Goal: Find specific page/section: Find specific page/section

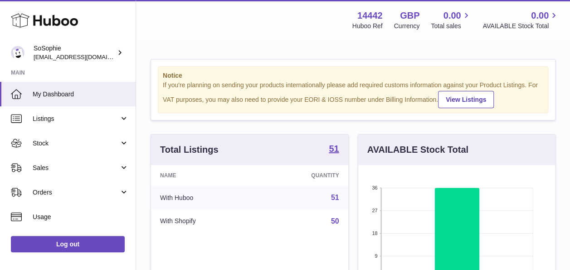
scroll to position [142, 197]
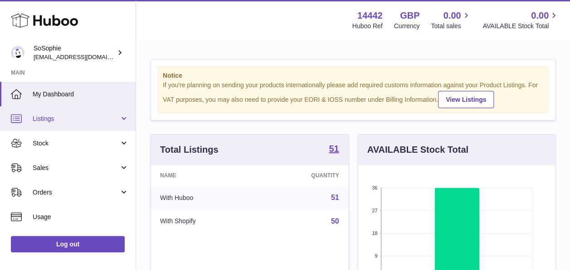
click at [93, 122] on span "Listings" at bounding box center [76, 118] width 87 height 9
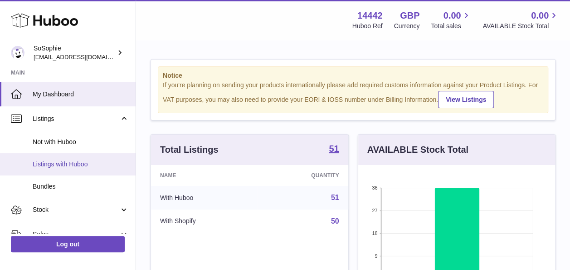
click at [90, 162] on span "Listings with Huboo" at bounding box center [81, 164] width 96 height 9
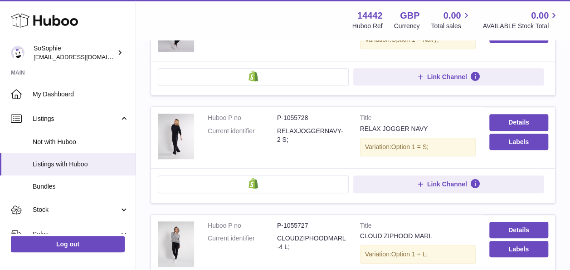
scroll to position [285, 0]
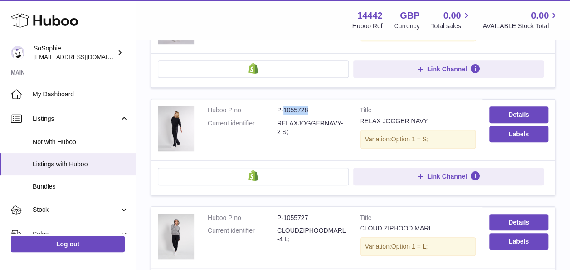
drag, startPoint x: 314, startPoint y: 110, endPoint x: 283, endPoint y: 111, distance: 30.9
click at [283, 111] on dd "P-1055728" at bounding box center [311, 110] width 69 height 9
copy dd "1055728"
click at [522, 111] on link "Details" at bounding box center [519, 114] width 59 height 16
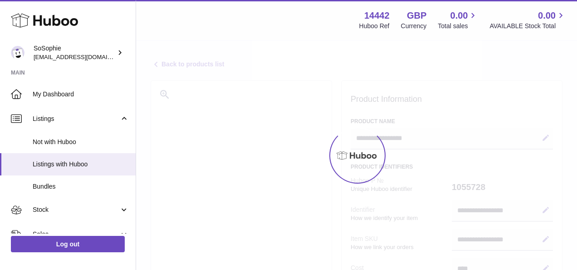
select select
select select "***"
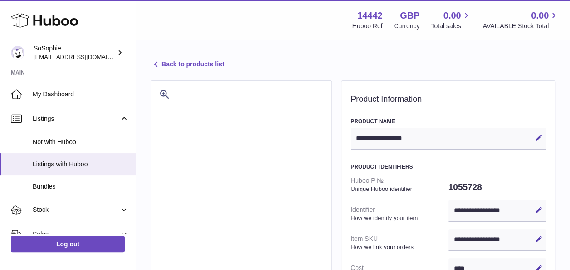
click at [182, 67] on link "Back to products list" at bounding box center [188, 64] width 74 height 11
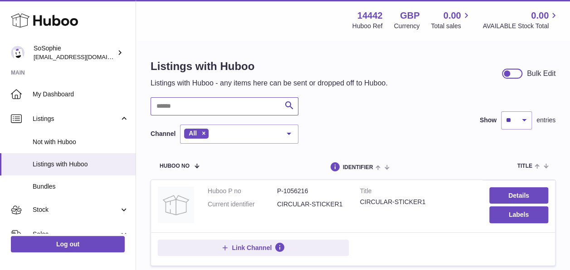
click at [216, 101] on input "text" at bounding box center [225, 106] width 148 height 18
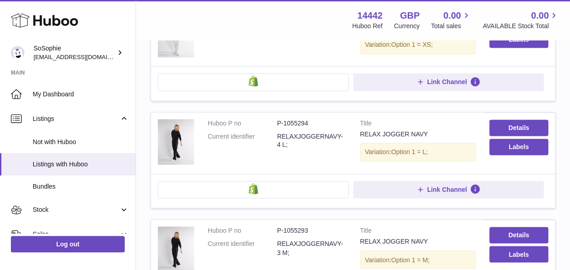
scroll to position [604, 0]
drag, startPoint x: 322, startPoint y: 118, endPoint x: 285, endPoint y: 115, distance: 36.8
click at [285, 118] on dd "P-1055294" at bounding box center [311, 122] width 69 height 9
copy dd "1055294"
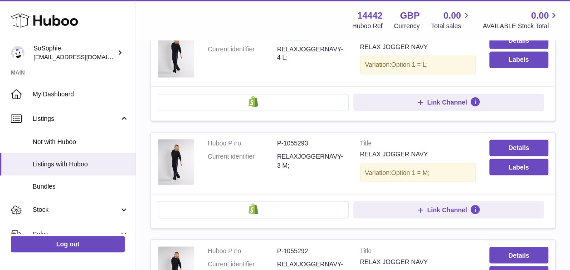
scroll to position [691, 0]
drag, startPoint x: 323, startPoint y: 138, endPoint x: 285, endPoint y: 136, distance: 38.2
click at [285, 138] on dd "P-1055293" at bounding box center [311, 142] width 69 height 9
copy dd "1055293"
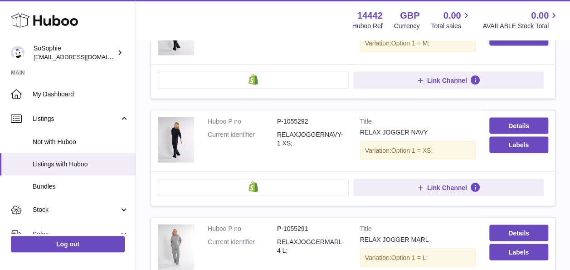
scroll to position [821, 0]
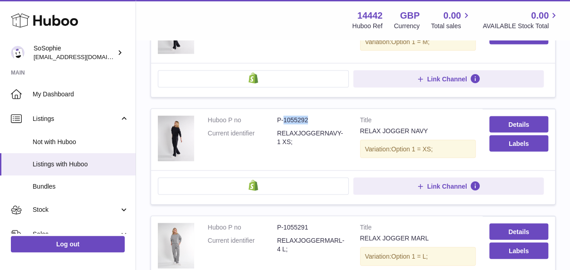
drag, startPoint x: 312, startPoint y: 111, endPoint x: 283, endPoint y: 113, distance: 29.1
click at [283, 115] on dd "P-1055292" at bounding box center [311, 119] width 69 height 9
copy dd "1055292"
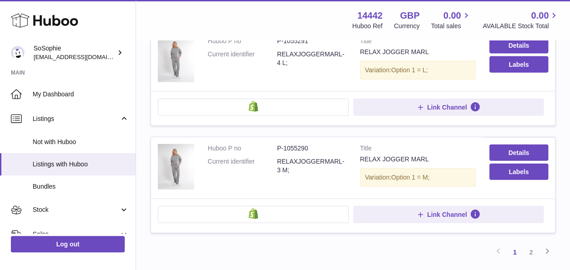
scroll to position [1008, 0]
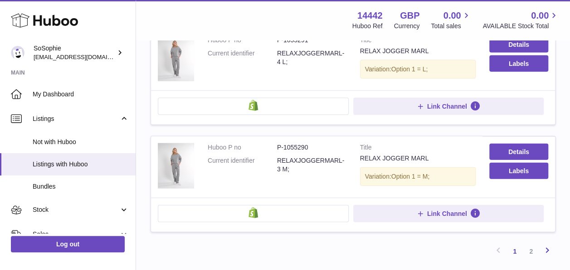
click at [546, 244] on icon at bounding box center [547, 249] width 11 height 11
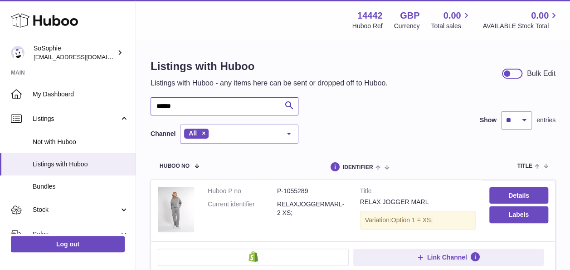
click at [241, 106] on input "******" at bounding box center [225, 106] width 148 height 18
type input "*"
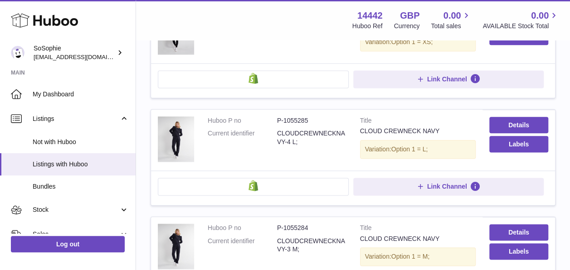
scroll to position [498, 0]
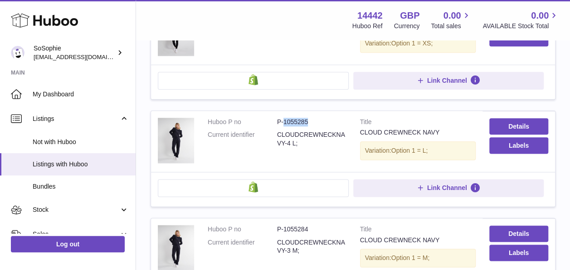
drag, startPoint x: 311, startPoint y: 120, endPoint x: 285, endPoint y: 117, distance: 26.5
click at [285, 118] on dd "P-1055285" at bounding box center [311, 122] width 69 height 9
copy dd "1055285"
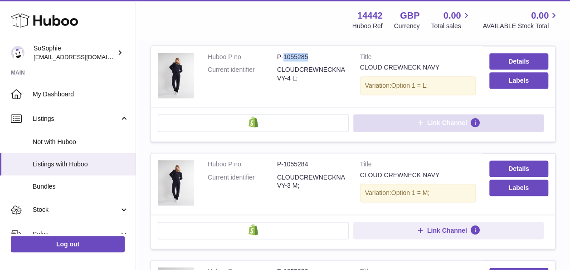
scroll to position [563, 0]
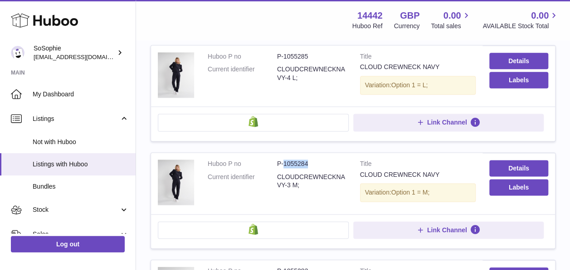
drag, startPoint x: 320, startPoint y: 156, endPoint x: 284, endPoint y: 155, distance: 35.9
click at [284, 159] on dd "P-1055284" at bounding box center [311, 163] width 69 height 9
copy dd "1055284"
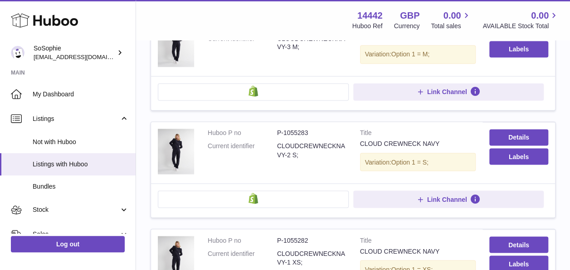
scroll to position [702, 0]
drag, startPoint x: 313, startPoint y: 128, endPoint x: 283, endPoint y: 125, distance: 30.1
click at [283, 128] on dd "P-1055283" at bounding box center [311, 132] width 69 height 9
copy dd "1055283"
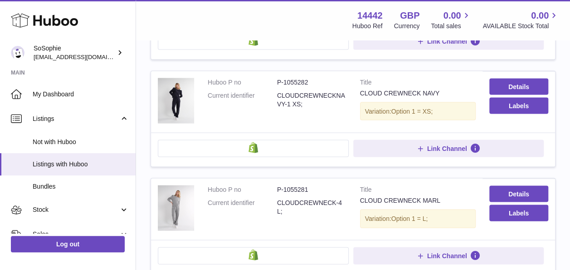
scroll to position [859, 0]
drag, startPoint x: 312, startPoint y: 76, endPoint x: 285, endPoint y: 74, distance: 27.7
click at [285, 78] on dd "P-1055282" at bounding box center [311, 82] width 69 height 9
copy dd "1055282"
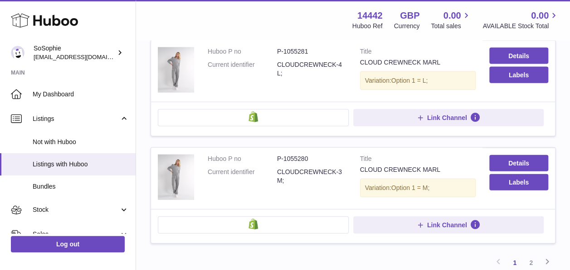
scroll to position [1068, 0]
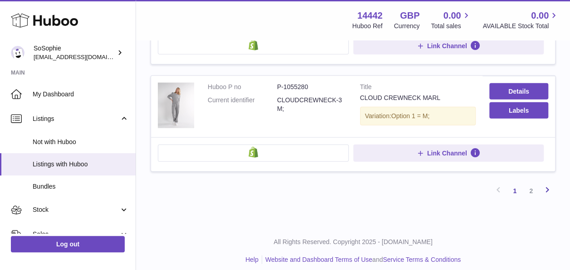
click at [548, 184] on icon at bounding box center [547, 189] width 11 height 11
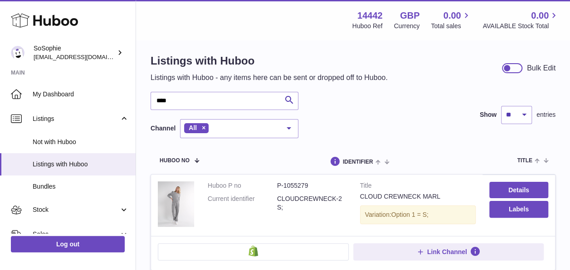
scroll to position [1, 0]
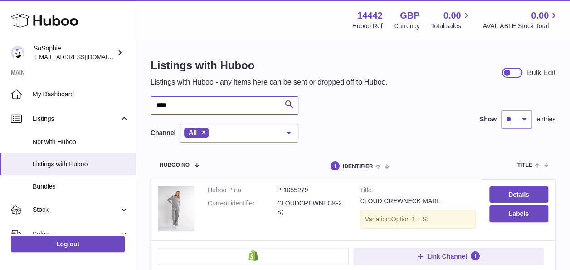
click at [241, 108] on input "****" at bounding box center [225, 105] width 148 height 18
type input "*"
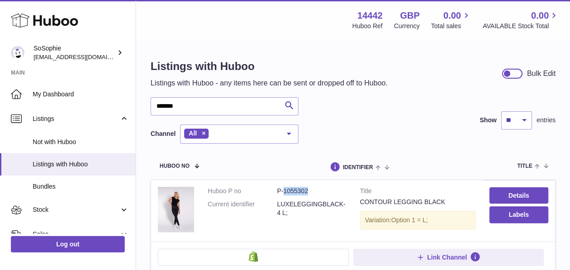
drag, startPoint x: 311, startPoint y: 189, endPoint x: 285, endPoint y: 185, distance: 26.7
click at [285, 185] on td "Huboo P no P-1055302 Current identifier LUXELEGGINGBLACK-4 L;" at bounding box center [277, 210] width 152 height 61
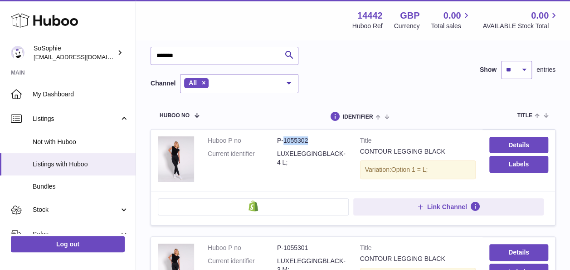
scroll to position [50, 0]
copy dd "1055302"
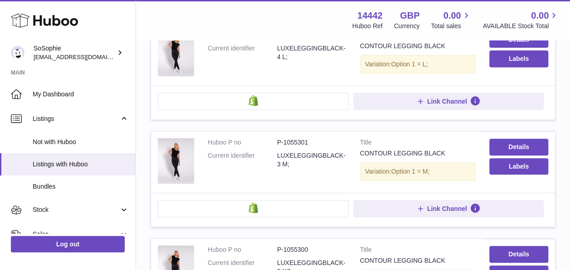
scroll to position [158, 0]
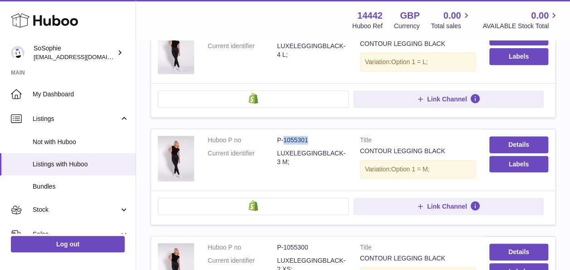
drag, startPoint x: 311, startPoint y: 140, endPoint x: 283, endPoint y: 133, distance: 28.8
click at [283, 133] on td "Huboo P no P-1055301 Current identifier LUXELEGGINGBLACK-3 M;" at bounding box center [277, 159] width 152 height 61
copy dd "1055301"
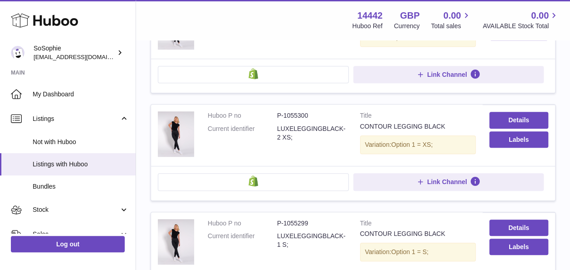
scroll to position [290, 0]
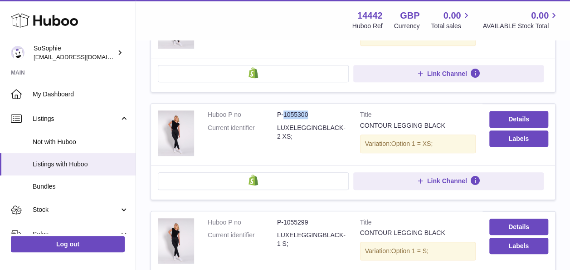
drag, startPoint x: 311, startPoint y: 111, endPoint x: 284, endPoint y: 110, distance: 27.2
click at [284, 110] on dd "P-1055300" at bounding box center [311, 114] width 69 height 9
copy dd "1055300"
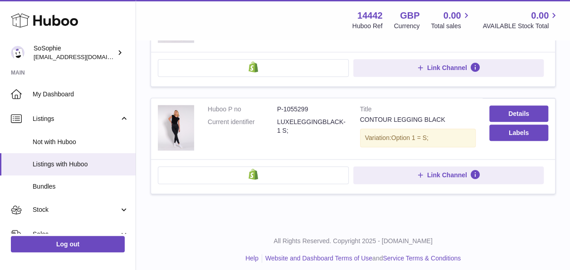
scroll to position [407, 0]
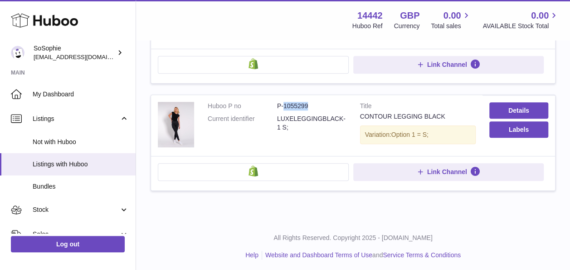
drag, startPoint x: 312, startPoint y: 102, endPoint x: 285, endPoint y: 103, distance: 26.8
click at [285, 103] on dd "P-1055299" at bounding box center [311, 106] width 69 height 9
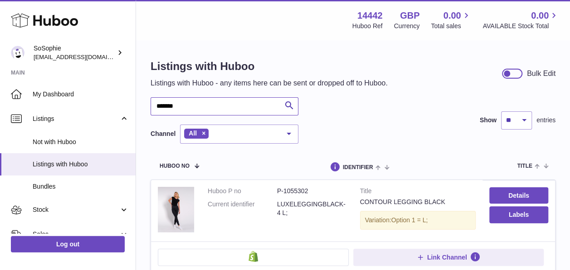
click at [221, 104] on input "*******" at bounding box center [225, 106] width 148 height 18
type input "*"
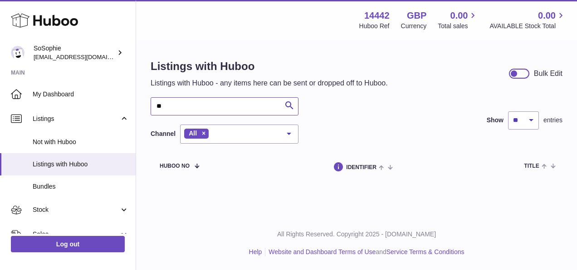
type input "*"
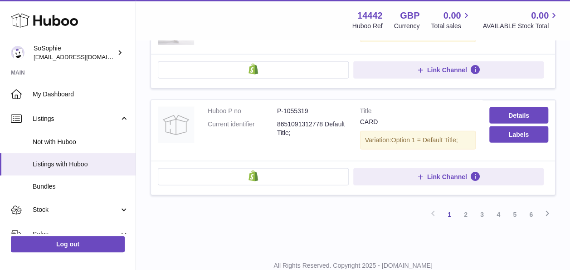
scroll to position [1057, 0]
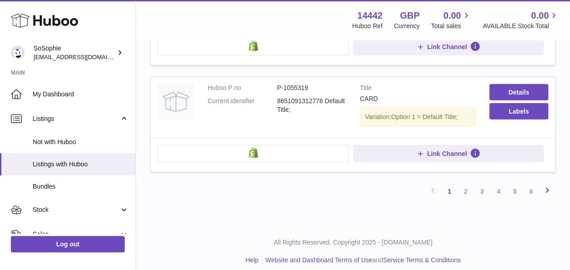
click at [551, 184] on icon at bounding box center [547, 189] width 11 height 11
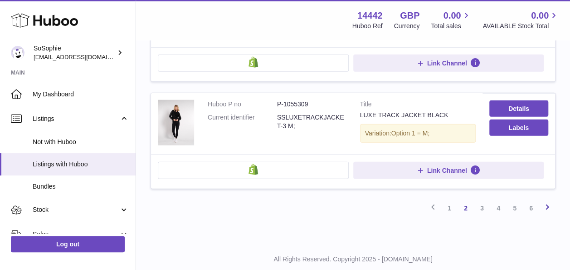
scroll to position [1065, 0]
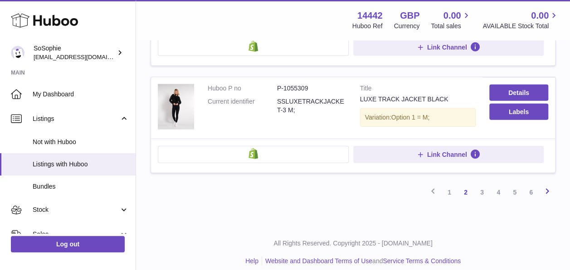
click at [547, 185] on icon at bounding box center [547, 190] width 11 height 11
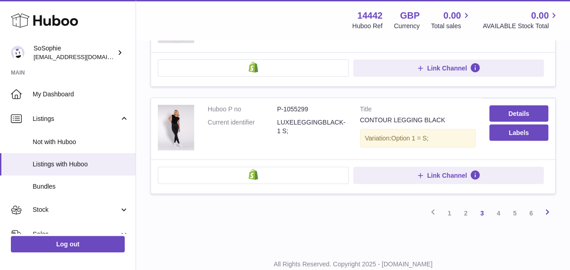
scroll to position [1068, 0]
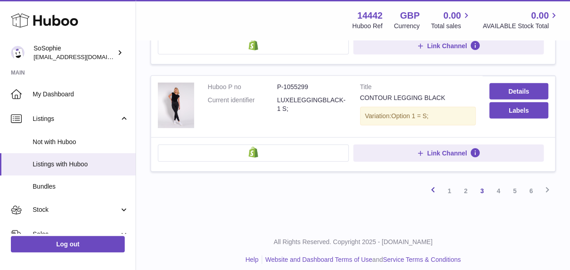
click at [432, 184] on icon at bounding box center [433, 189] width 11 height 11
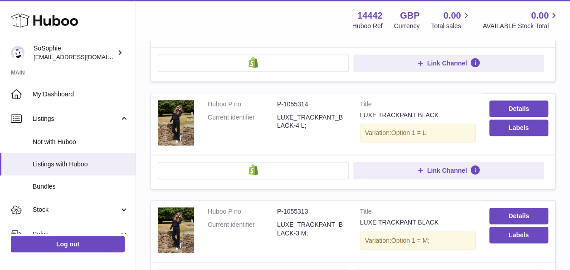
scroll to position [514, 0]
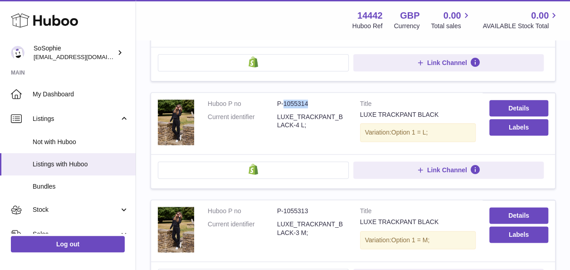
drag, startPoint x: 314, startPoint y: 97, endPoint x: 284, endPoint y: 97, distance: 29.5
click at [284, 99] on dd "P-1055314" at bounding box center [311, 103] width 69 height 9
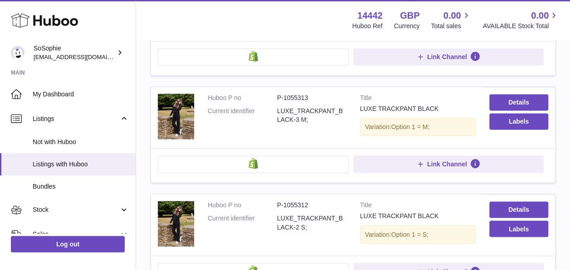
scroll to position [627, 0]
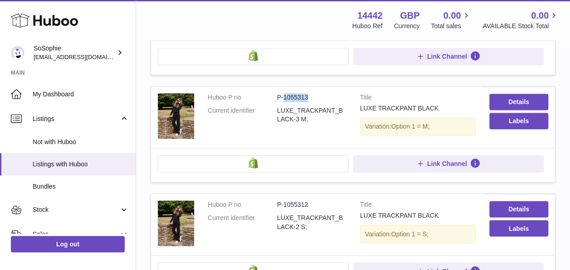
drag, startPoint x: 310, startPoint y: 89, endPoint x: 284, endPoint y: 88, distance: 25.5
click at [284, 93] on dd "P-1055313" at bounding box center [311, 97] width 69 height 9
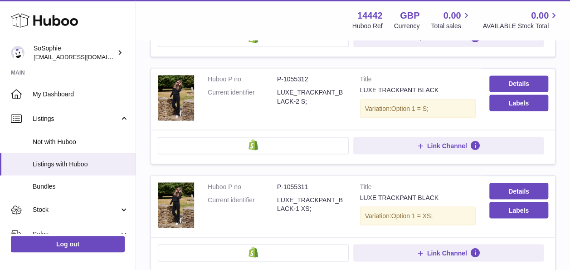
scroll to position [754, 0]
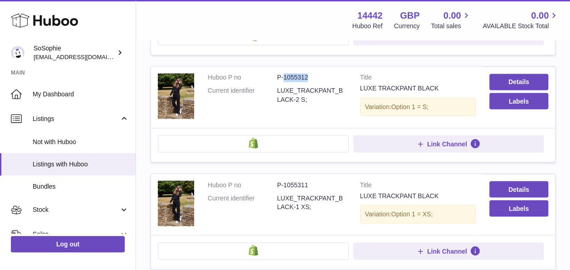
drag, startPoint x: 310, startPoint y: 73, endPoint x: 284, endPoint y: 68, distance: 26.3
click at [284, 73] on dd "P-1055312" at bounding box center [311, 77] width 69 height 9
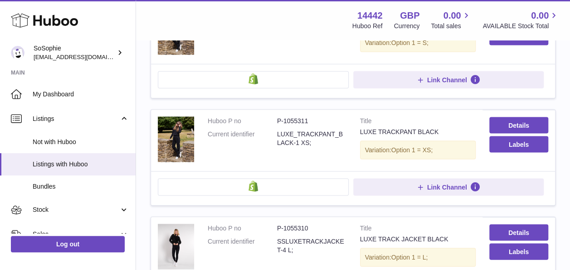
scroll to position [829, 0]
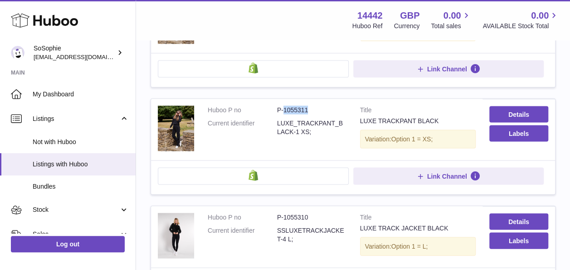
drag, startPoint x: 308, startPoint y: 99, endPoint x: 284, endPoint y: 99, distance: 23.6
click at [284, 105] on dd "P-1055311" at bounding box center [311, 109] width 69 height 9
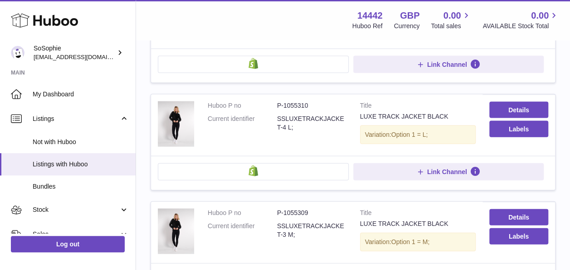
scroll to position [942, 0]
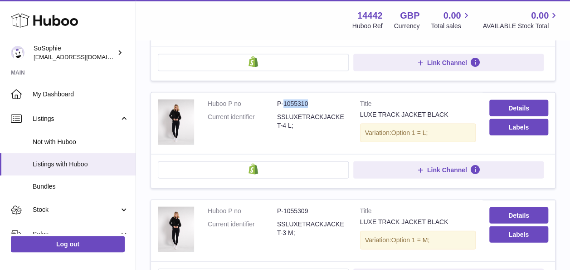
drag, startPoint x: 313, startPoint y: 94, endPoint x: 284, endPoint y: 94, distance: 29.5
click at [284, 99] on dd "P-1055310" at bounding box center [311, 103] width 69 height 9
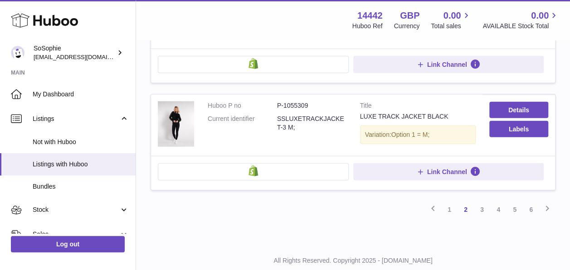
scroll to position [1053, 0]
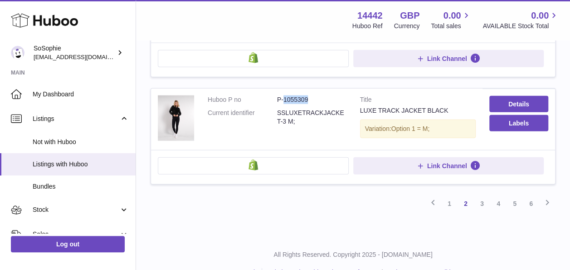
drag, startPoint x: 310, startPoint y: 92, endPoint x: 283, endPoint y: 88, distance: 26.6
click at [283, 95] on dd "P-1055309" at bounding box center [311, 99] width 69 height 9
click at [545, 197] on icon at bounding box center [547, 202] width 11 height 11
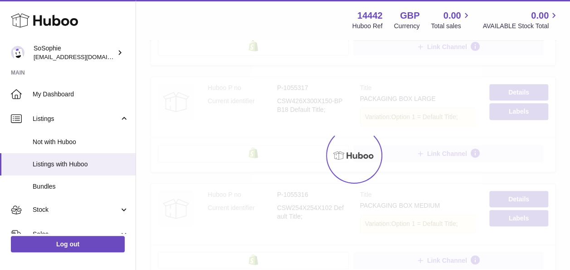
scroll to position [41, 0]
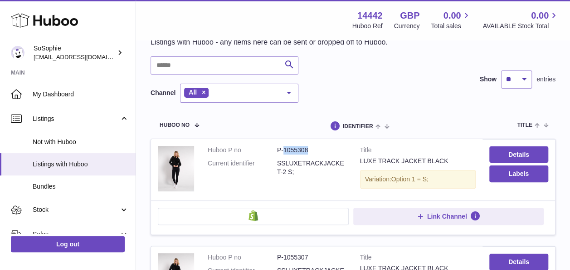
drag, startPoint x: 306, startPoint y: 149, endPoint x: 283, endPoint y: 148, distance: 23.6
click at [283, 148] on dd "P-1055308" at bounding box center [311, 150] width 69 height 9
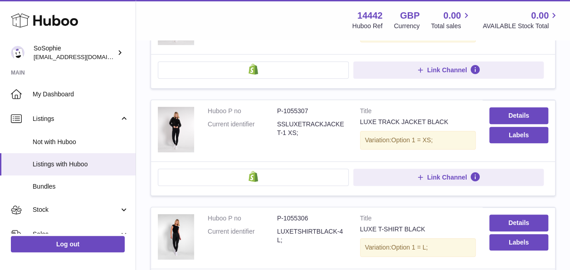
scroll to position [206, 0]
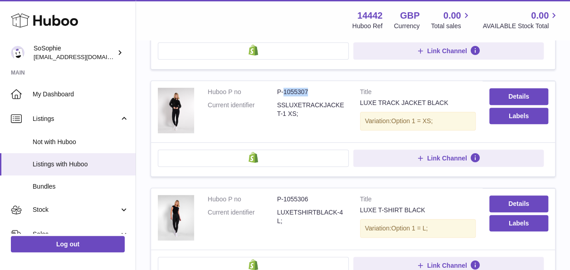
drag, startPoint x: 320, startPoint y: 90, endPoint x: 285, endPoint y: 91, distance: 35.4
click at [285, 91] on dd "P-1055307" at bounding box center [311, 92] width 69 height 9
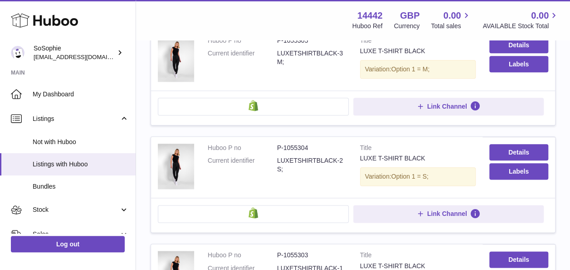
scroll to position [484, 0]
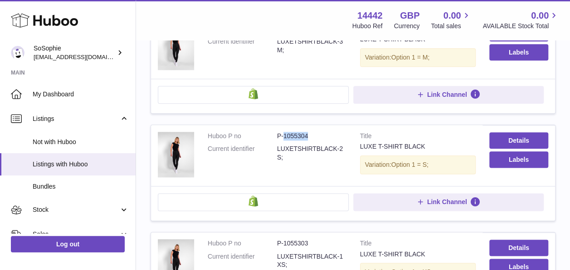
drag, startPoint x: 314, startPoint y: 128, endPoint x: 284, endPoint y: 124, distance: 30.2
click at [284, 125] on td "Huboo P no P-1055304 Current identifier LUXETSHIRTBLACK-2 S;" at bounding box center [277, 155] width 152 height 61
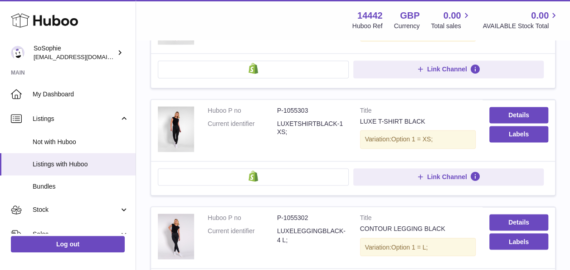
scroll to position [616, 0]
drag, startPoint x: 275, startPoint y: 119, endPoint x: 330, endPoint y: 120, distance: 54.9
click at [330, 120] on dl "Huboo P no P-1055303 Current identifier LUXETSHIRTBLACK-1 XS;" at bounding box center [277, 123] width 139 height 35
drag, startPoint x: 330, startPoint y: 120, endPoint x: 283, endPoint y: 104, distance: 49.8
click at [283, 106] on dd "P-1055303" at bounding box center [311, 110] width 69 height 9
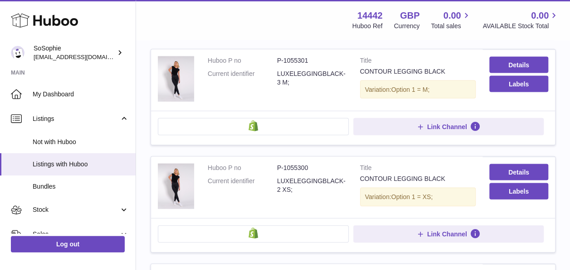
scroll to position [1068, 0]
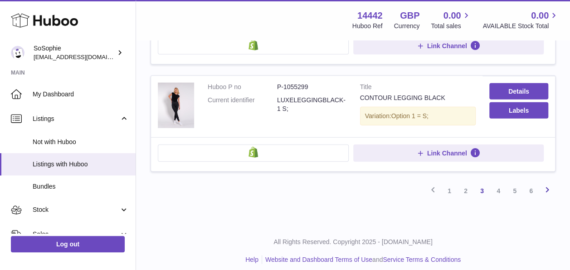
click at [548, 184] on icon at bounding box center [547, 189] width 11 height 11
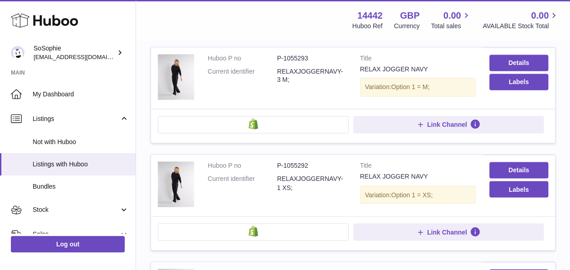
scroll to position [1068, 0]
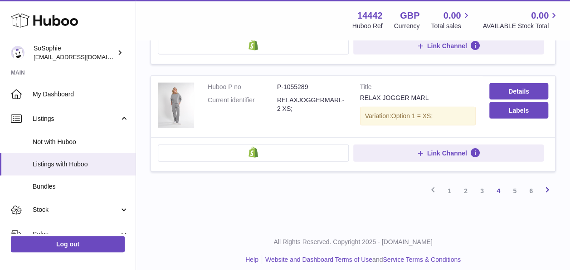
click at [545, 184] on icon at bounding box center [547, 189] width 11 height 11
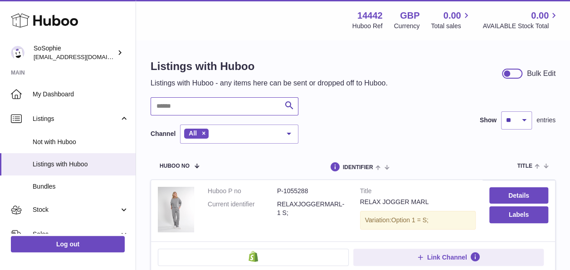
click at [227, 98] on input "text" at bounding box center [225, 106] width 148 height 18
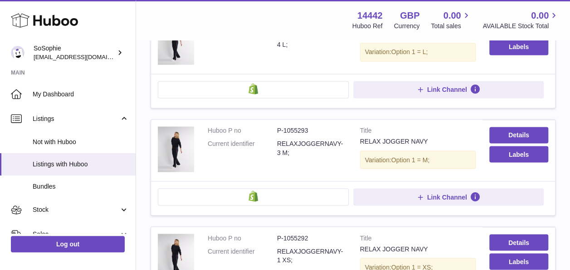
scroll to position [704, 0]
drag, startPoint x: 317, startPoint y: 125, endPoint x: 285, endPoint y: 128, distance: 32.4
click at [285, 128] on dd "P-1055293" at bounding box center [311, 130] width 69 height 9
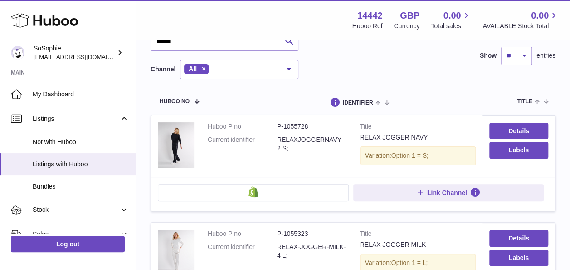
scroll to position [0, 0]
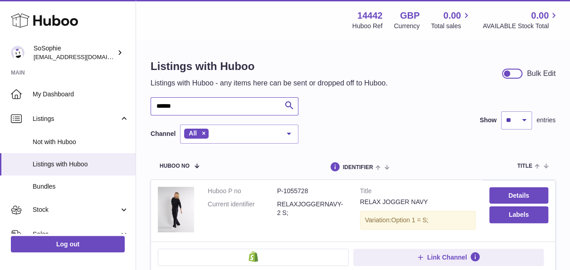
click at [211, 107] on input "******" at bounding box center [225, 106] width 148 height 18
type input "*"
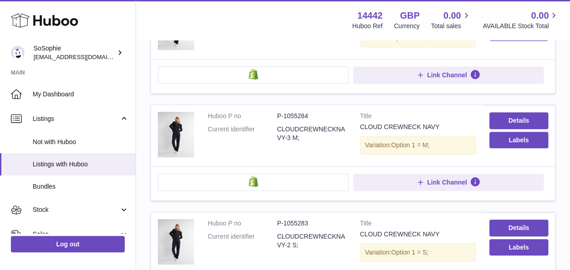
scroll to position [182, 0]
drag, startPoint x: 313, startPoint y: 110, endPoint x: 284, endPoint y: 113, distance: 29.2
click at [284, 113] on dd "P-1055284" at bounding box center [311, 115] width 69 height 9
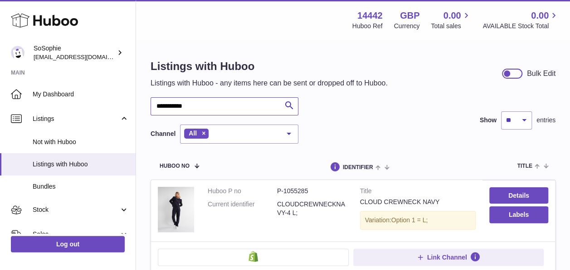
click at [226, 99] on input "**********" at bounding box center [225, 106] width 148 height 18
type input "*"
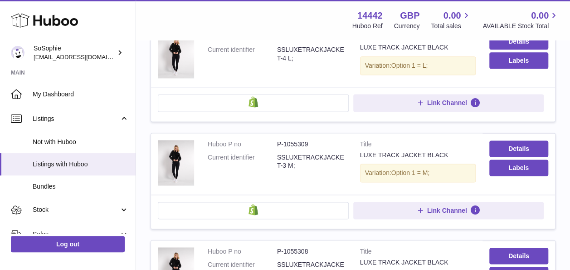
scroll to position [590, 0]
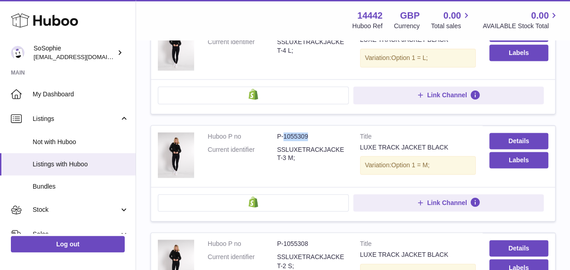
drag, startPoint x: 312, startPoint y: 131, endPoint x: 284, endPoint y: 128, distance: 28.3
click at [284, 132] on dd "P-1055309" at bounding box center [311, 136] width 69 height 9
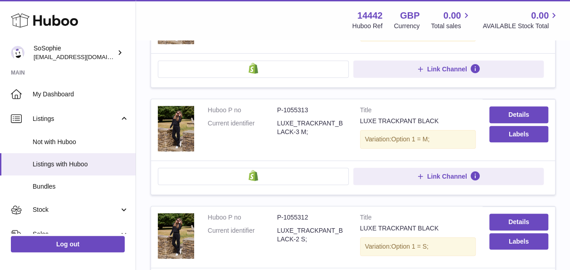
scroll to position [187, 0]
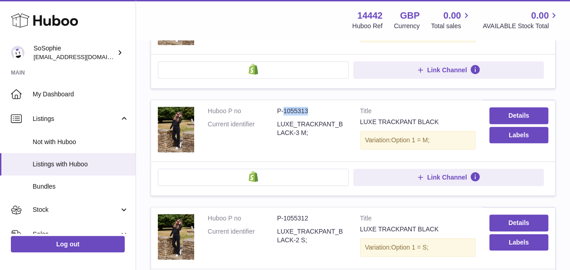
drag, startPoint x: 313, startPoint y: 109, endPoint x: 284, endPoint y: 109, distance: 29.0
click at [284, 109] on dd "P-1055313" at bounding box center [311, 111] width 69 height 9
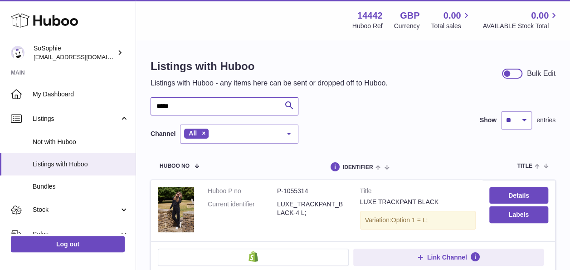
click at [207, 109] on input "*****" at bounding box center [225, 106] width 148 height 18
click at [231, 104] on input "*****" at bounding box center [225, 106] width 148 height 18
type input "*"
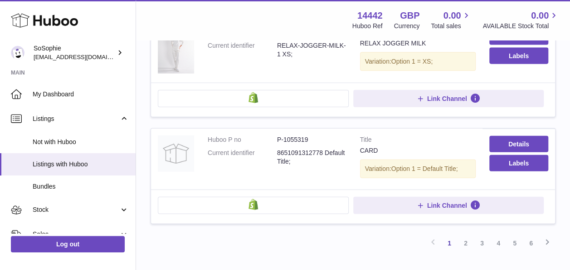
scroll to position [1057, 0]
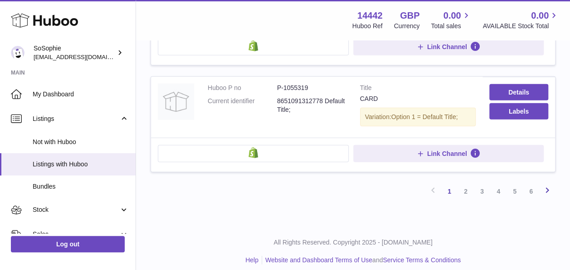
click at [547, 184] on icon at bounding box center [547, 189] width 11 height 11
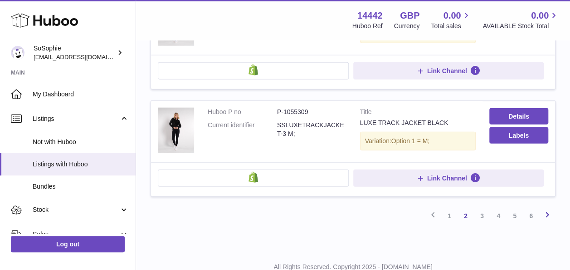
scroll to position [1065, 0]
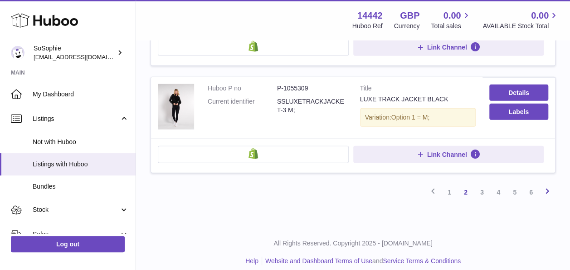
click at [547, 185] on icon at bounding box center [547, 190] width 11 height 11
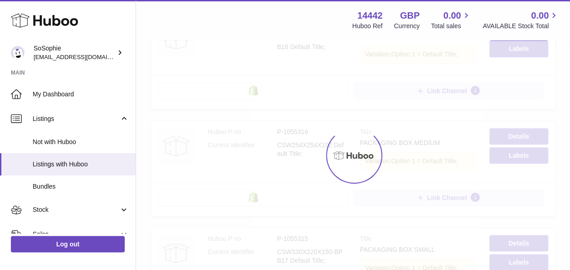
scroll to position [41, 0]
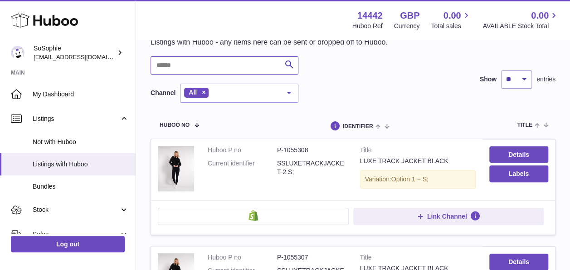
click at [194, 59] on input "text" at bounding box center [225, 65] width 148 height 18
paste input "*******"
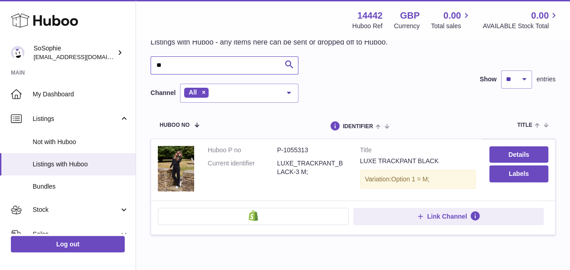
type input "*"
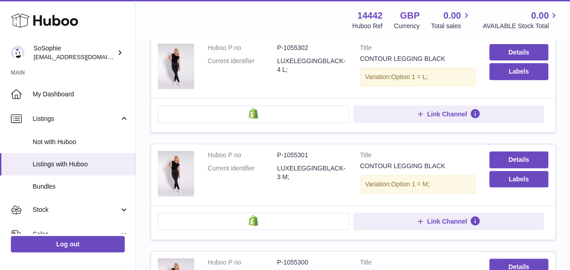
scroll to position [147, 0]
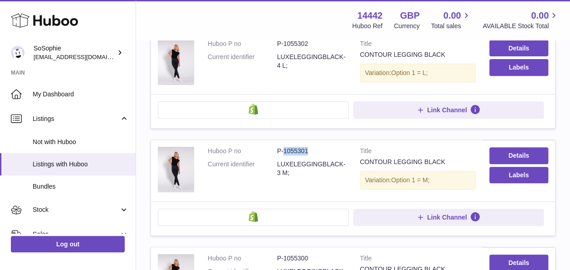
drag, startPoint x: 310, startPoint y: 151, endPoint x: 284, endPoint y: 144, distance: 26.2
click at [284, 144] on td "Huboo P no P-1055301 Current identifier LUXELEGGINGBLACK-3 M;" at bounding box center [277, 170] width 152 height 61
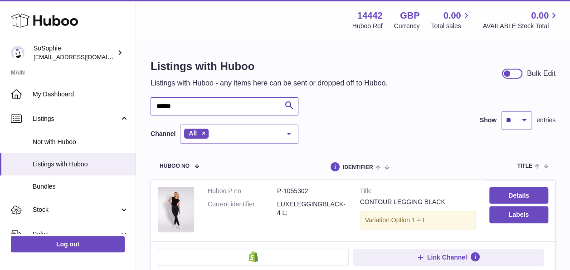
click at [244, 110] on input "******" at bounding box center [225, 106] width 148 height 18
type input "*"
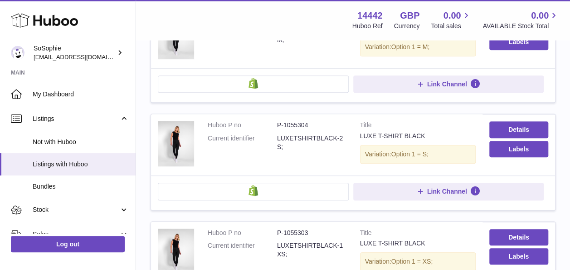
scroll to position [281, 0]
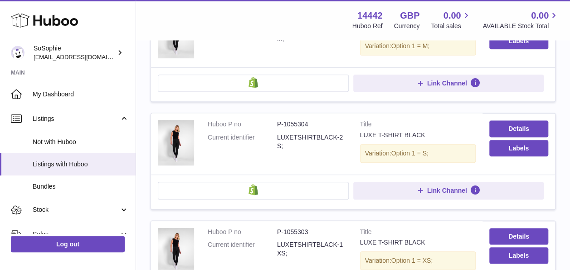
type input "*****"
drag, startPoint x: 320, startPoint y: 124, endPoint x: 284, endPoint y: 118, distance: 36.0
click at [284, 120] on dd "P-1055304" at bounding box center [311, 124] width 69 height 9
